Goal: Check status: Check status

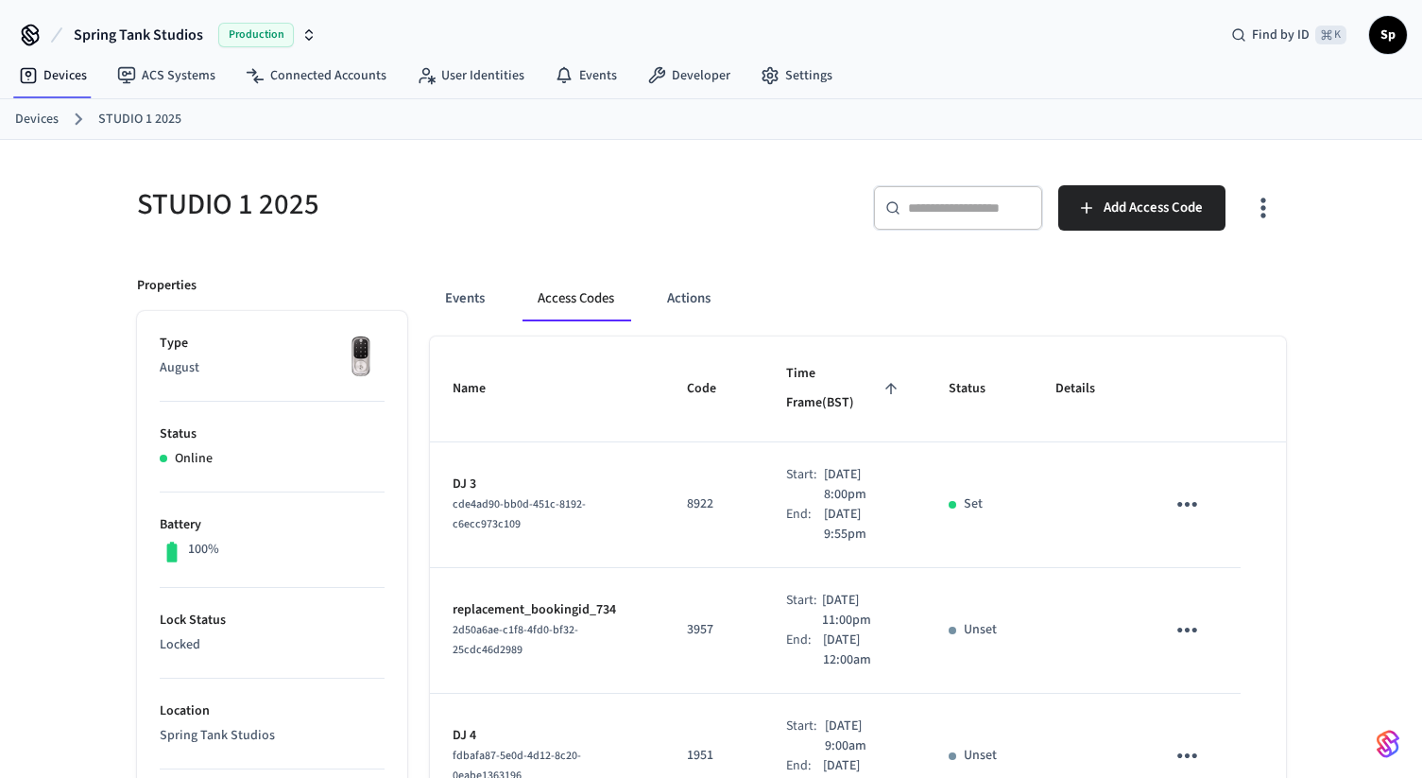
click at [37, 117] on link "Devices" at bounding box center [36, 120] width 43 height 20
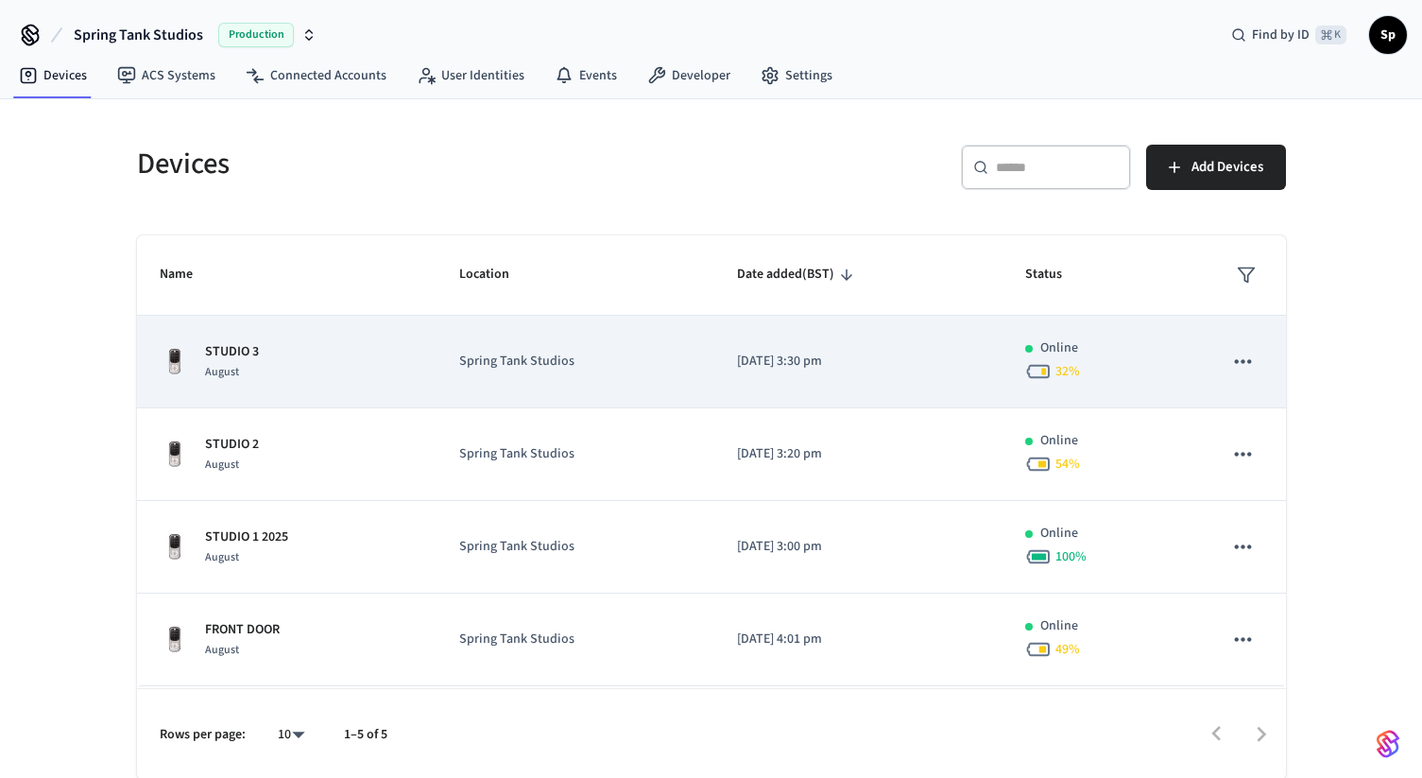
click at [404, 366] on div "STUDIO [DATE]" at bounding box center [287, 362] width 255 height 40
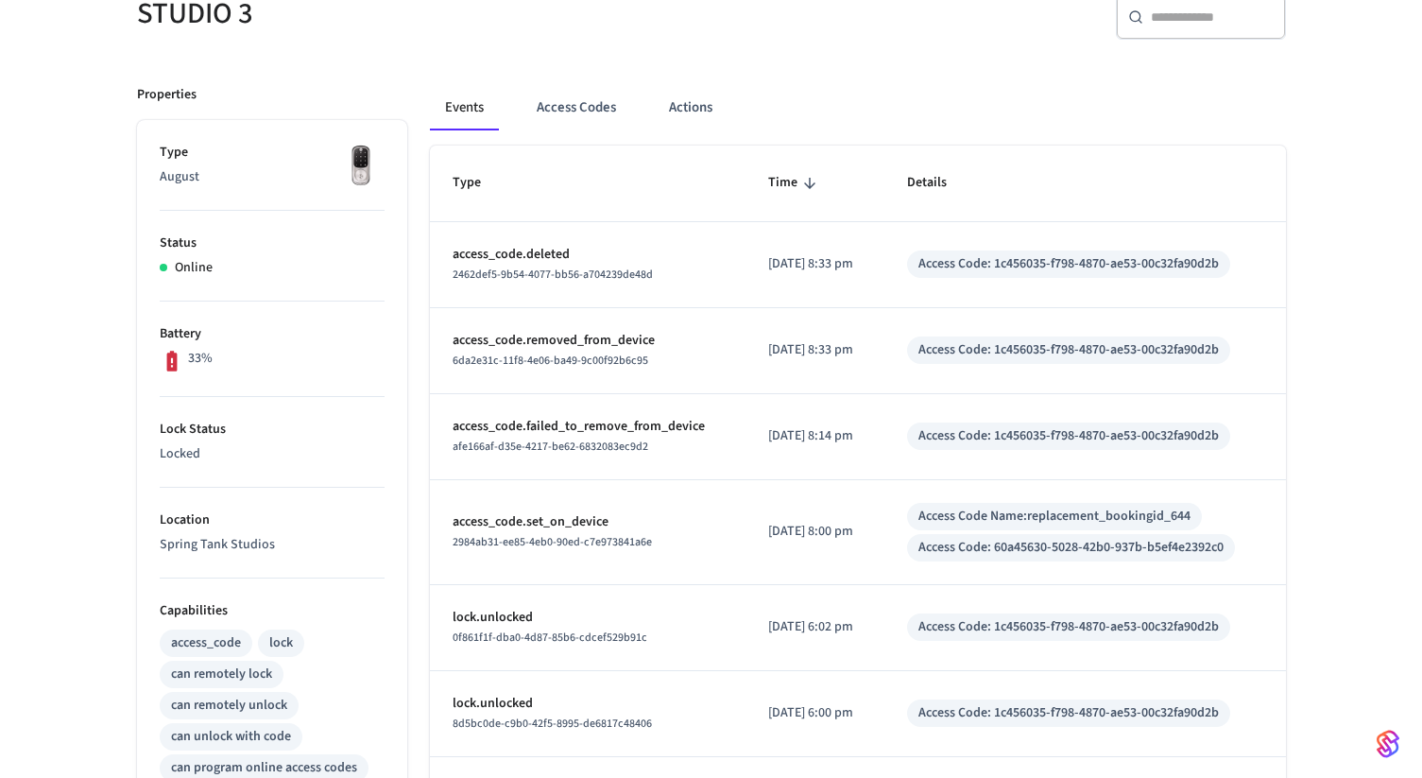
scroll to position [196, 0]
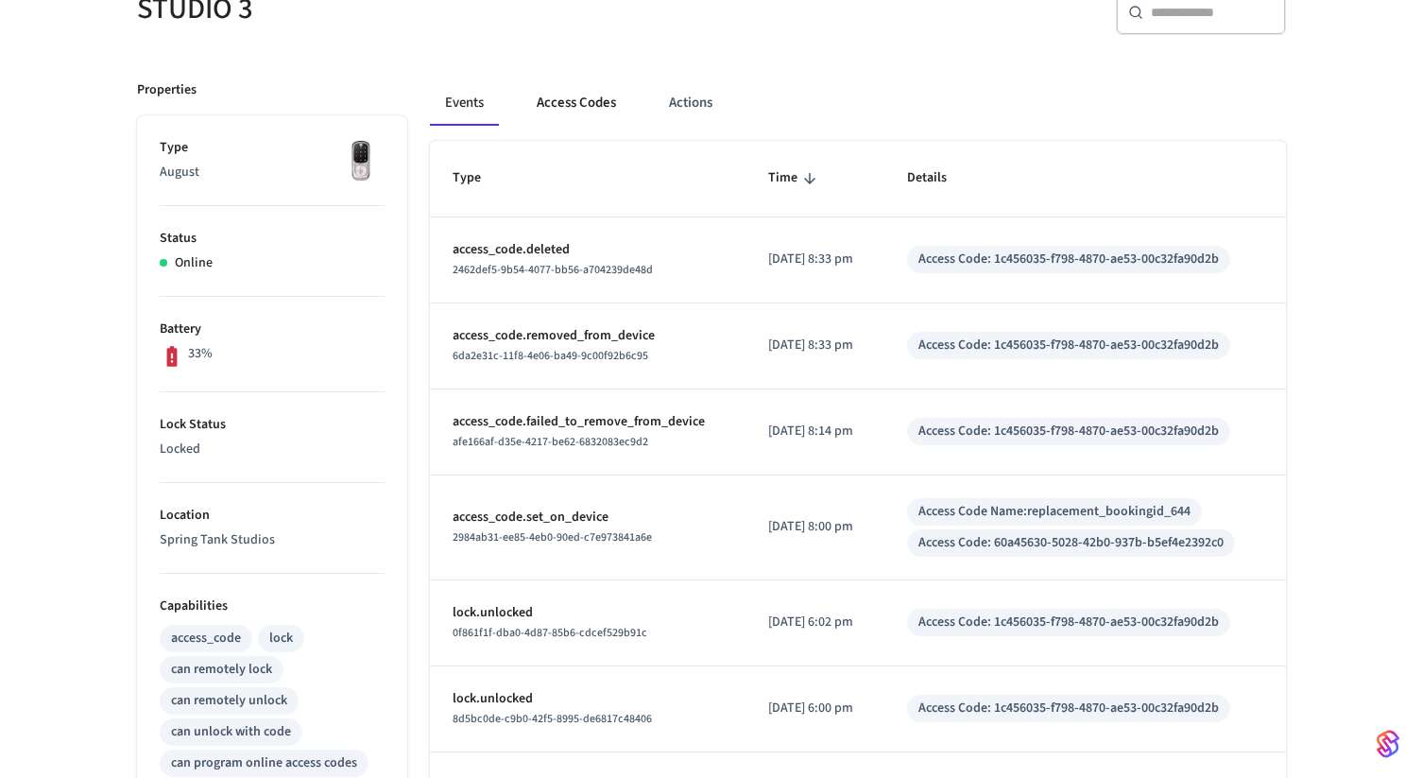
click at [586, 115] on button "Access Codes" at bounding box center [577, 102] width 110 height 45
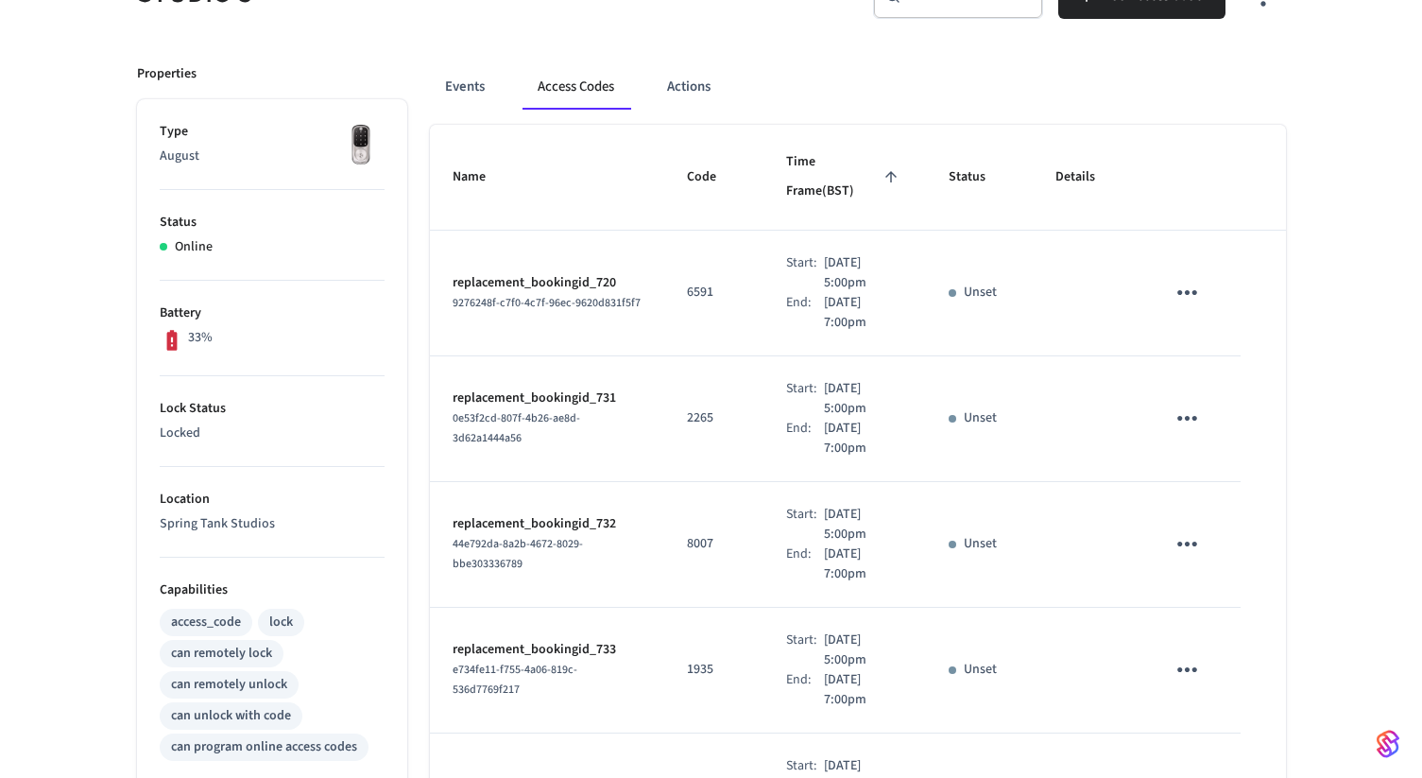
scroll to position [0, 0]
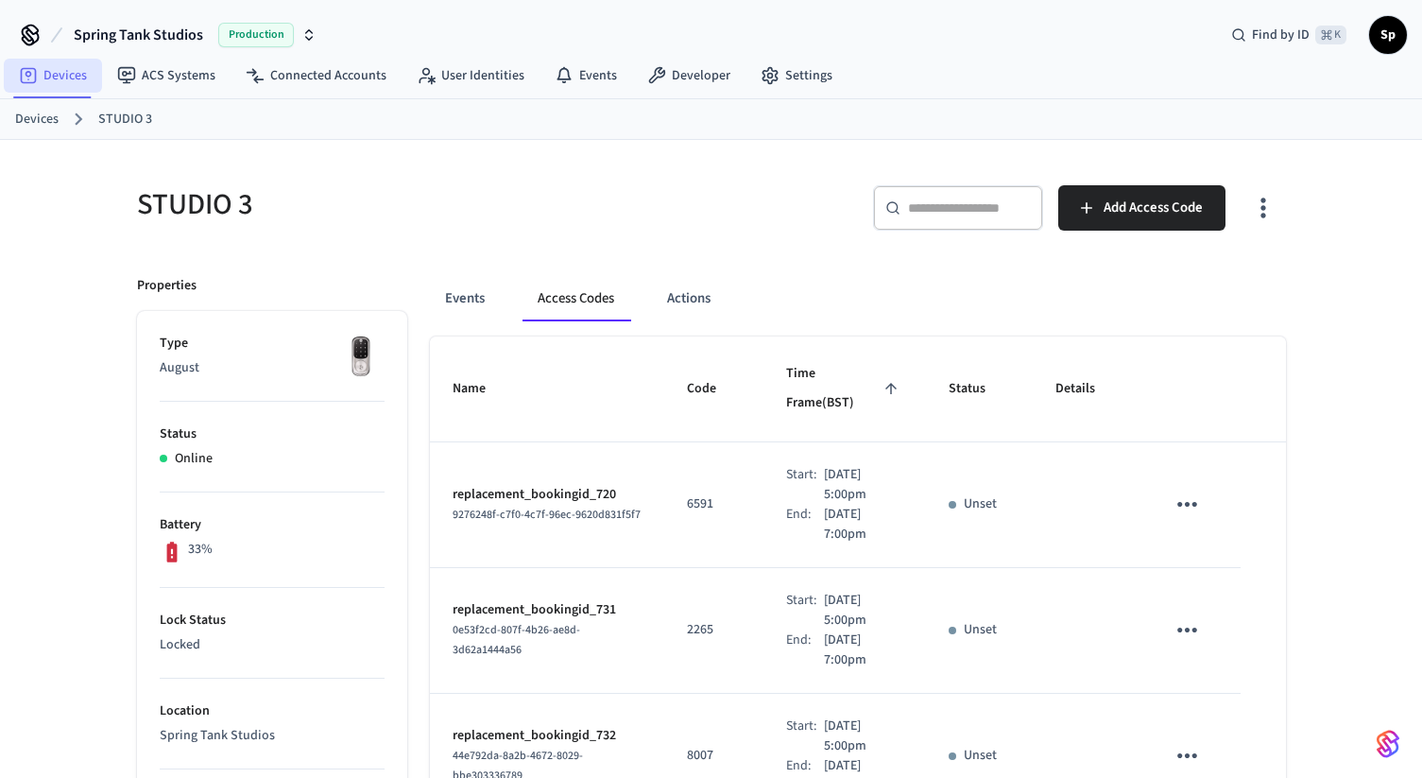
click at [75, 68] on link "Devices" at bounding box center [53, 76] width 98 height 34
